Goal: Task Accomplishment & Management: Complete application form

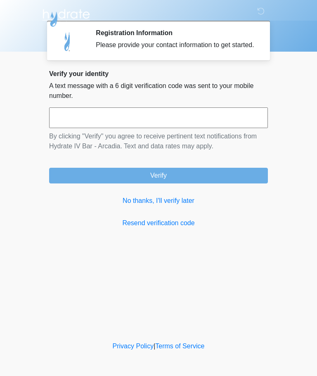
click at [173, 206] on link "No thanks, I'll verify later" at bounding box center [158, 201] width 219 height 10
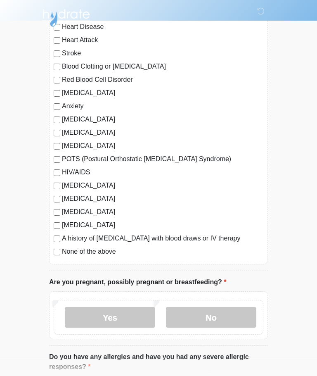
scroll to position [99, 0]
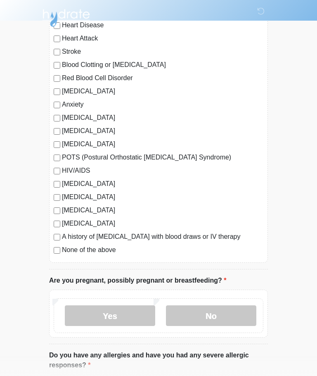
click at [53, 252] on div "[MEDICAL_DATA] Heart Disease Heart Attack Stroke Blood Clotting or [MEDICAL_DAT…" at bounding box center [158, 132] width 219 height 260
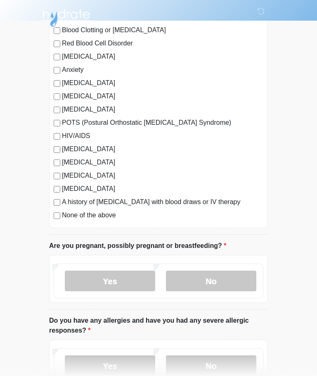
click at [232, 281] on label "No" at bounding box center [211, 280] width 90 height 21
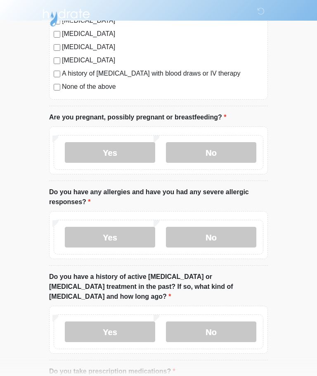
scroll to position [263, 0]
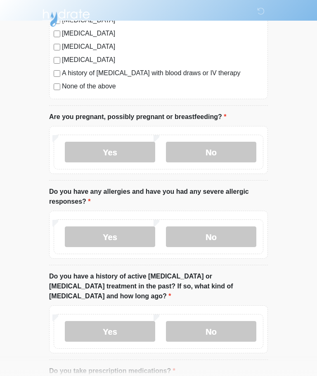
click at [229, 237] on label "No" at bounding box center [211, 236] width 90 height 21
click at [243, 321] on label "No" at bounding box center [211, 331] width 90 height 21
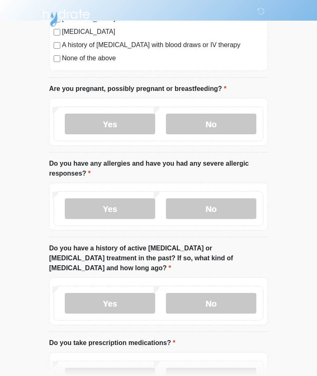
scroll to position [407, 0]
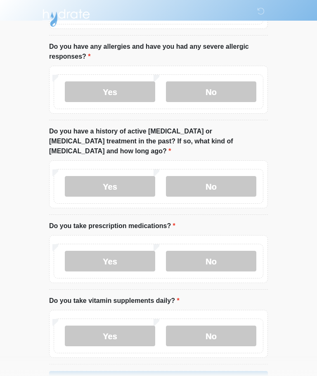
click at [227, 253] on label "No" at bounding box center [211, 261] width 90 height 21
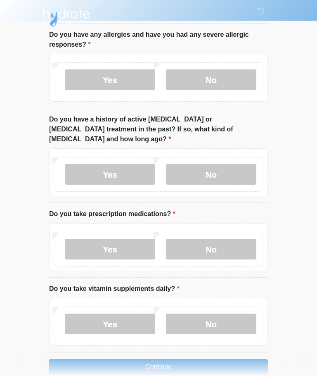
scroll to position [423, 0]
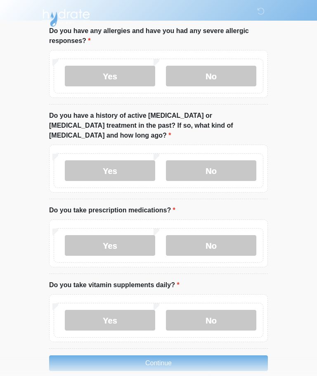
click at [213, 313] on label "No" at bounding box center [211, 320] width 90 height 21
click at [223, 355] on button "Continue" at bounding box center [158, 363] width 219 height 16
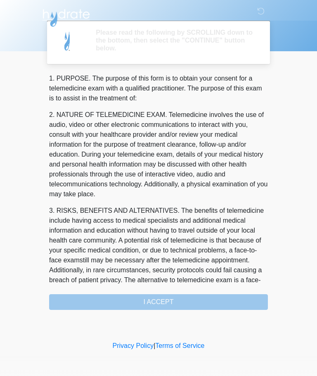
scroll to position [0, 0]
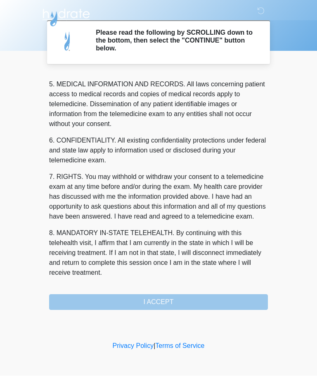
click at [200, 298] on div "1. PURPOSE. The purpose of this form is to obtain your consent for a telemedici…" at bounding box center [158, 192] width 219 height 236
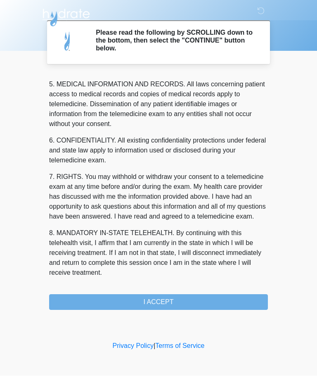
click at [208, 302] on button "I ACCEPT" at bounding box center [158, 302] width 219 height 16
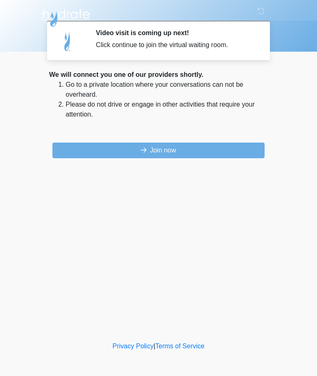
click at [173, 147] on button "Join now" at bounding box center [158, 150] width 212 height 16
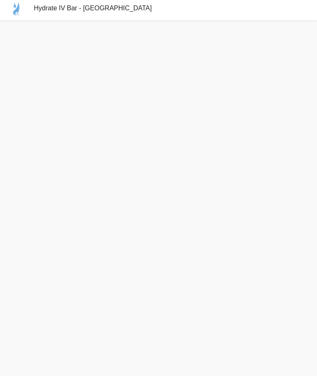
scroll to position [6, 0]
click at [185, 0] on div "Hydrate IV Bar - [GEOGRAPHIC_DATA]" at bounding box center [158, 8] width 317 height 23
